Goal: Communication & Community: Answer question/provide support

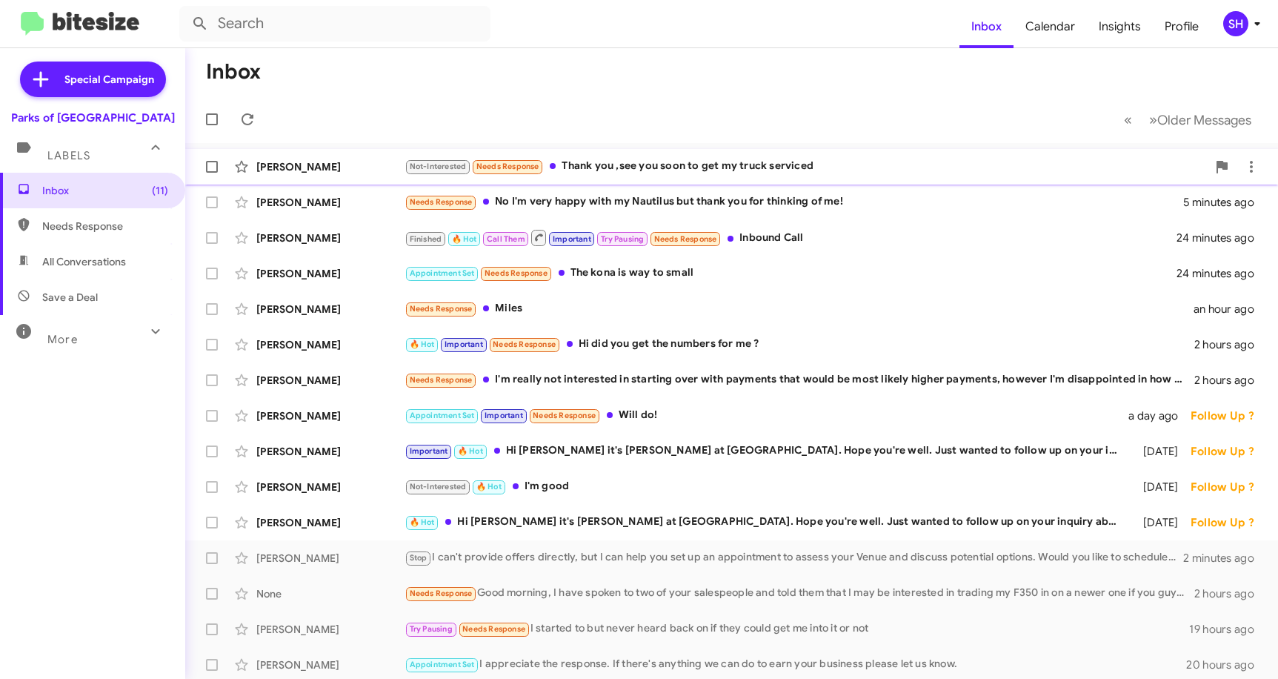
click at [753, 168] on div "Not-Interested Needs Response Thank you ,see you soon to get my truck serviced" at bounding box center [806, 166] width 802 height 17
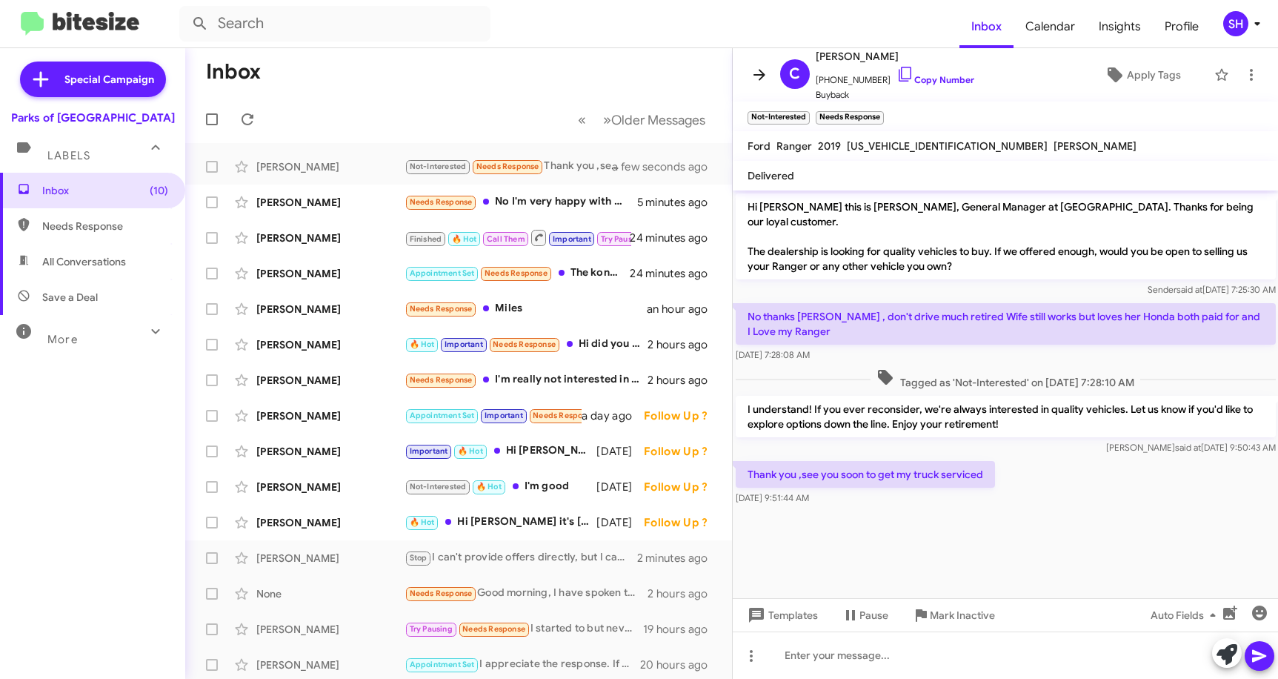
click at [751, 74] on icon at bounding box center [760, 75] width 18 height 18
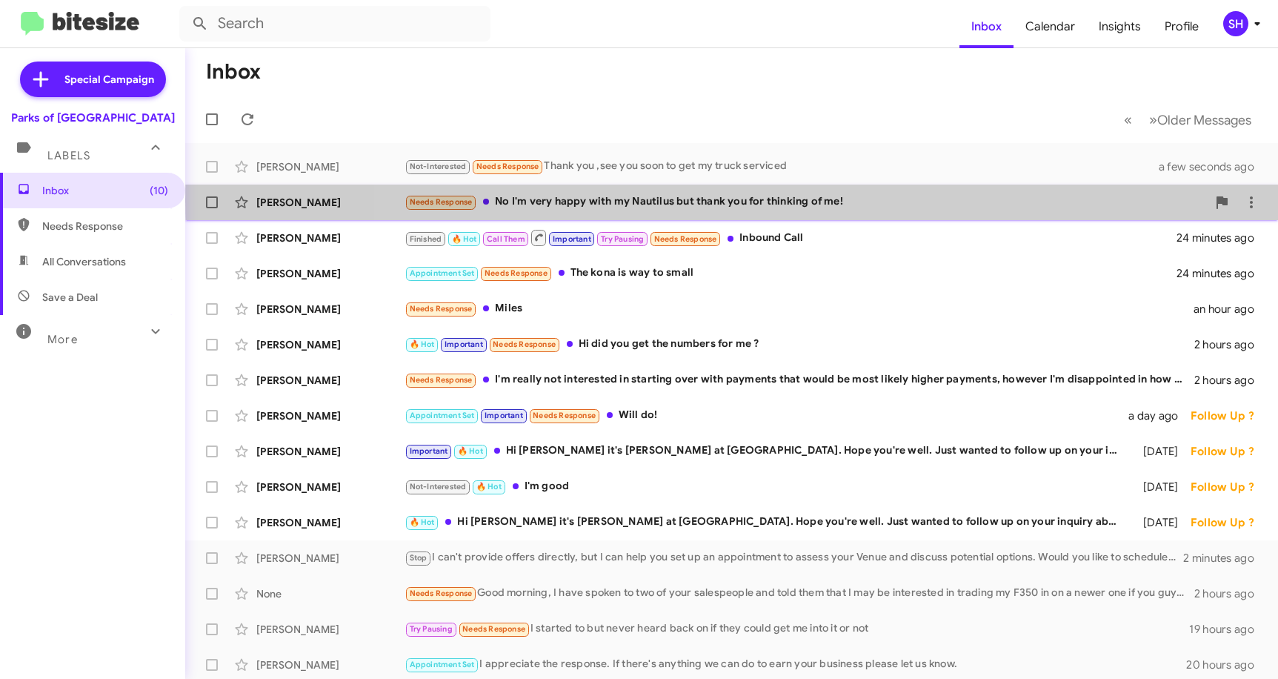
click at [845, 201] on div "Needs Response No I'm very happy with my Nautilus but thank you for thinking of…" at bounding box center [806, 201] width 802 height 17
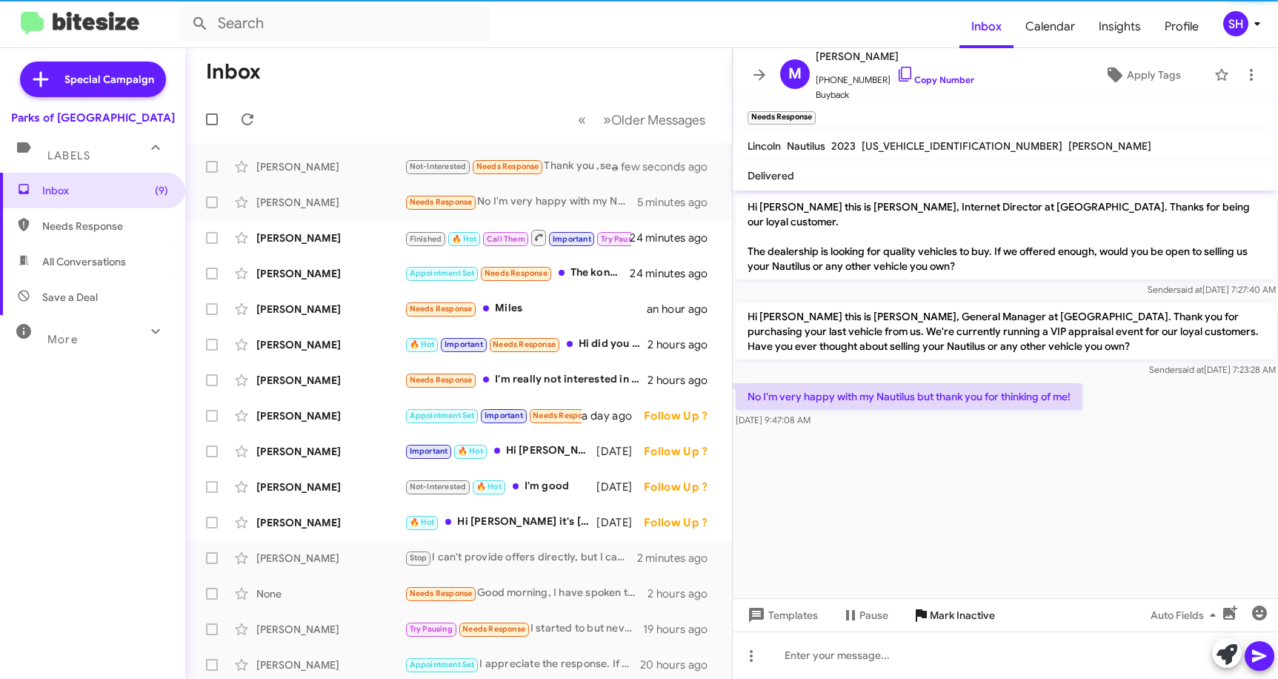
click at [951, 619] on span "Mark Inactive" at bounding box center [962, 615] width 65 height 27
